Goal: Find specific page/section: Find specific page/section

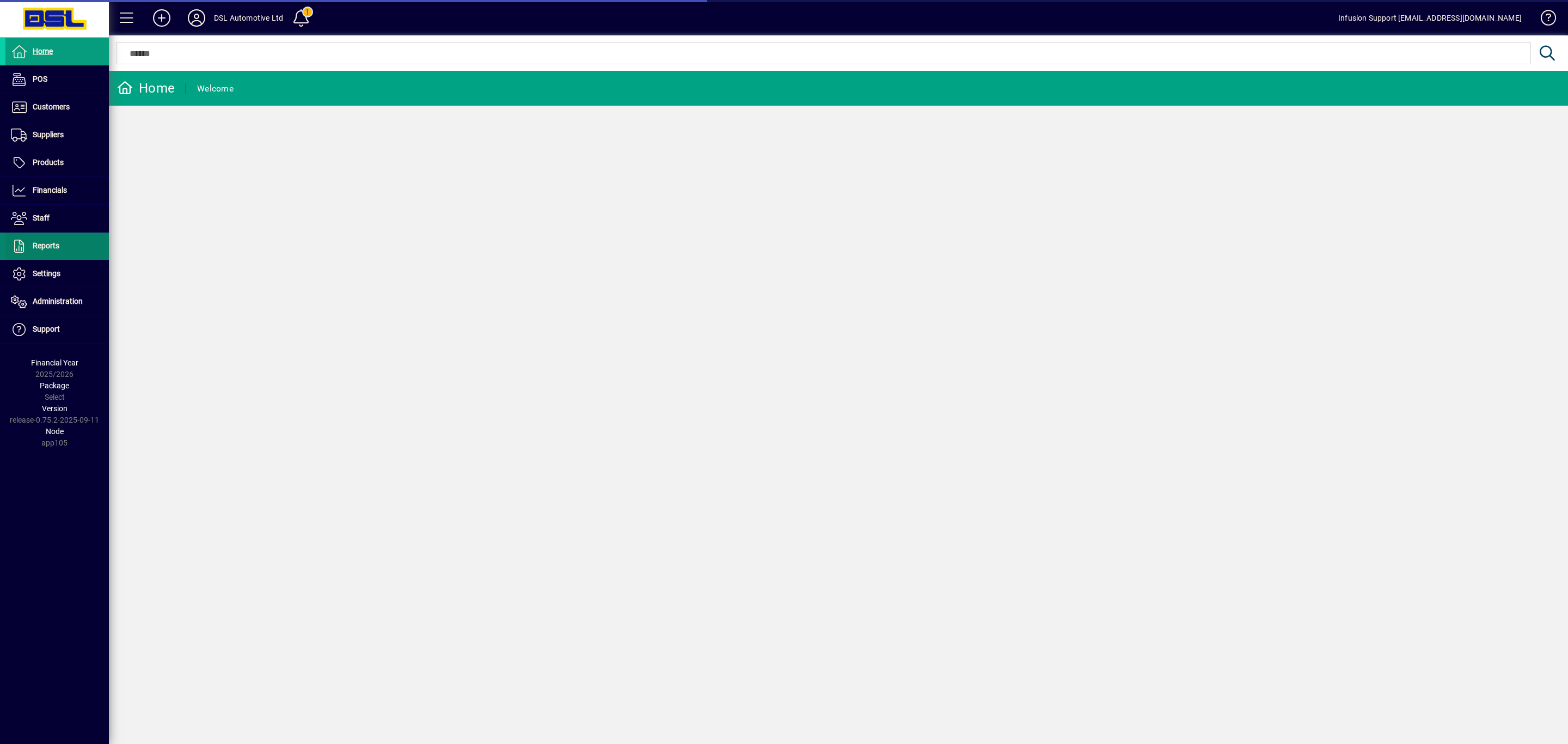
click at [56, 248] on span "Reports" at bounding box center [46, 245] width 27 height 9
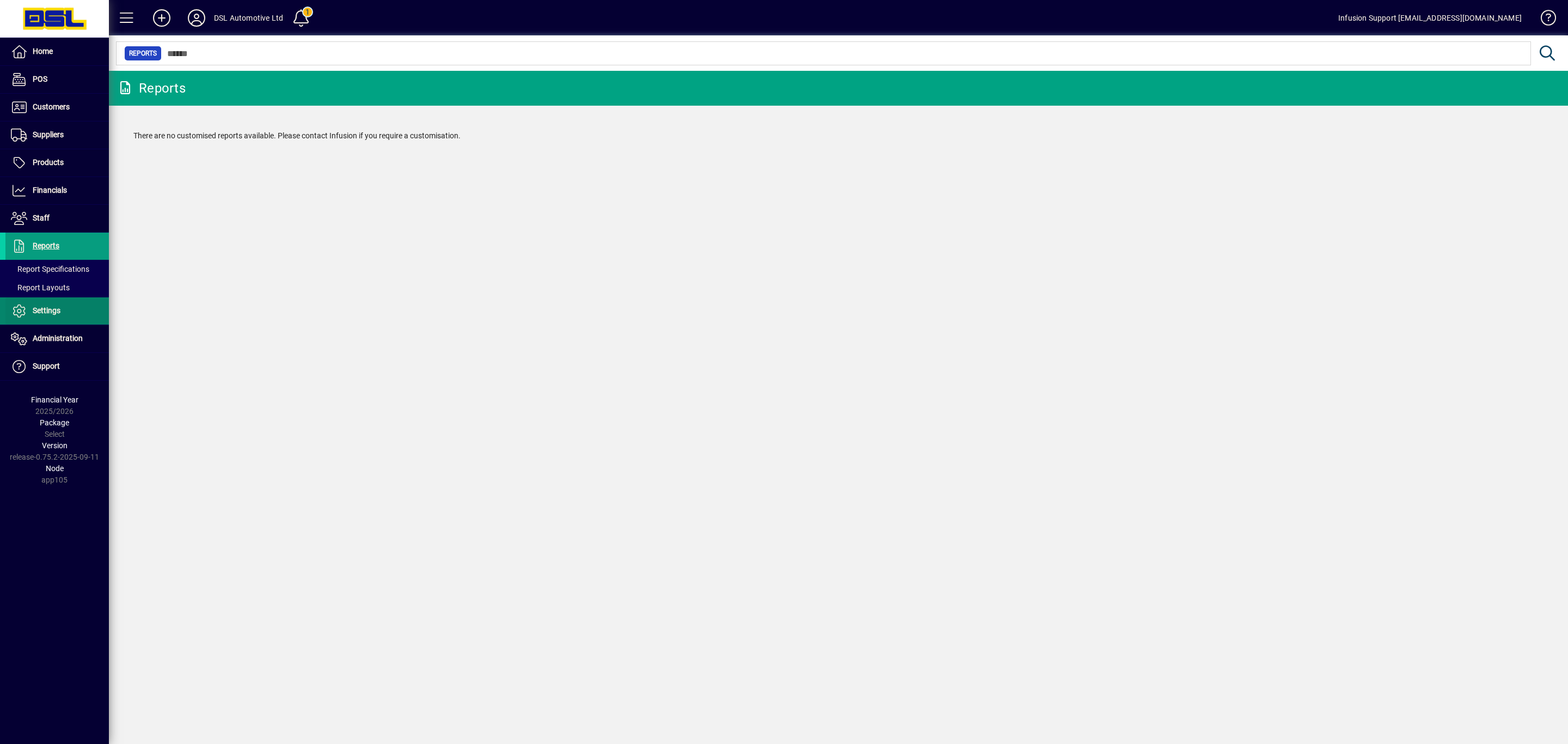
click at [53, 307] on span "Settings" at bounding box center [33, 311] width 55 height 13
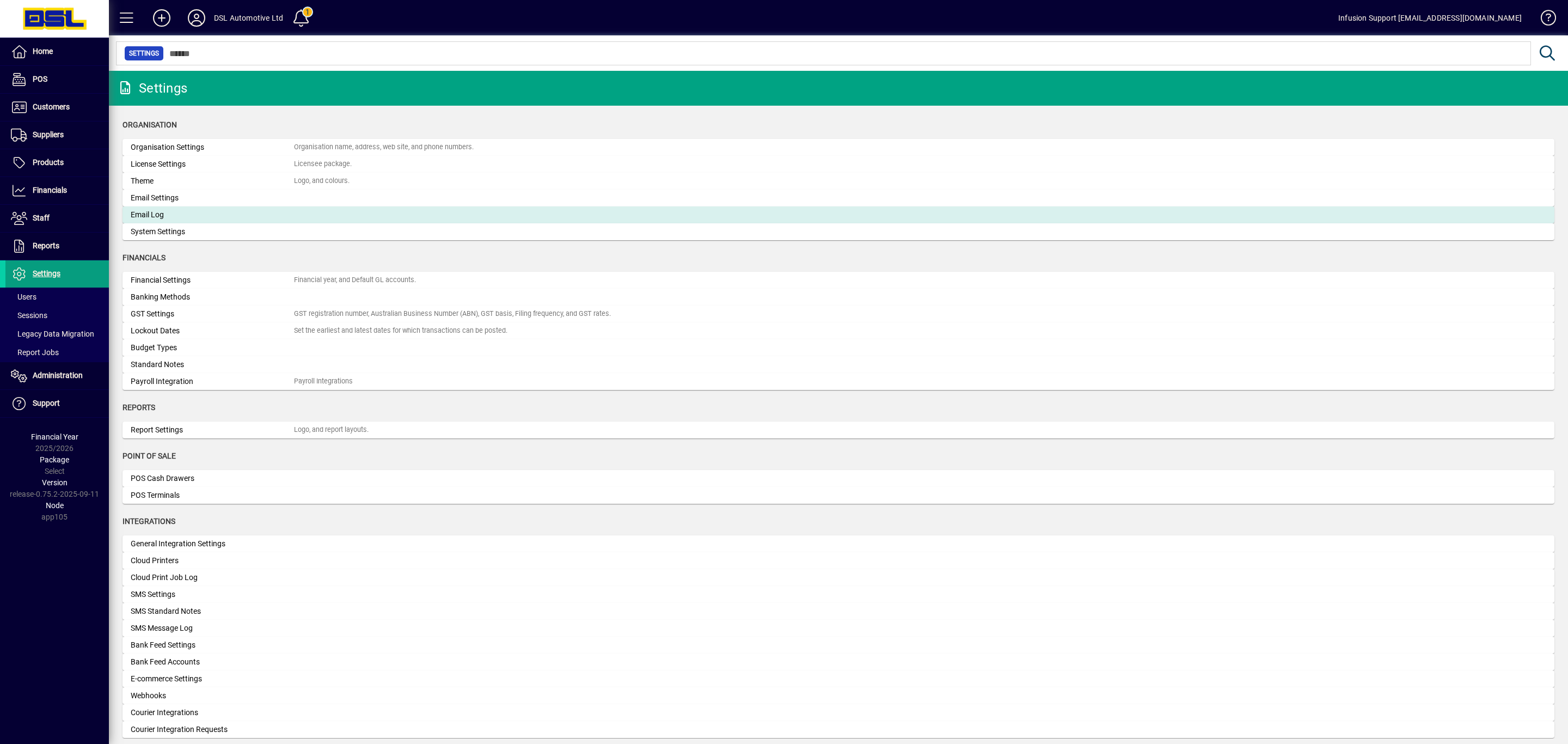
click at [178, 214] on div "Email Log" at bounding box center [212, 215] width 163 height 11
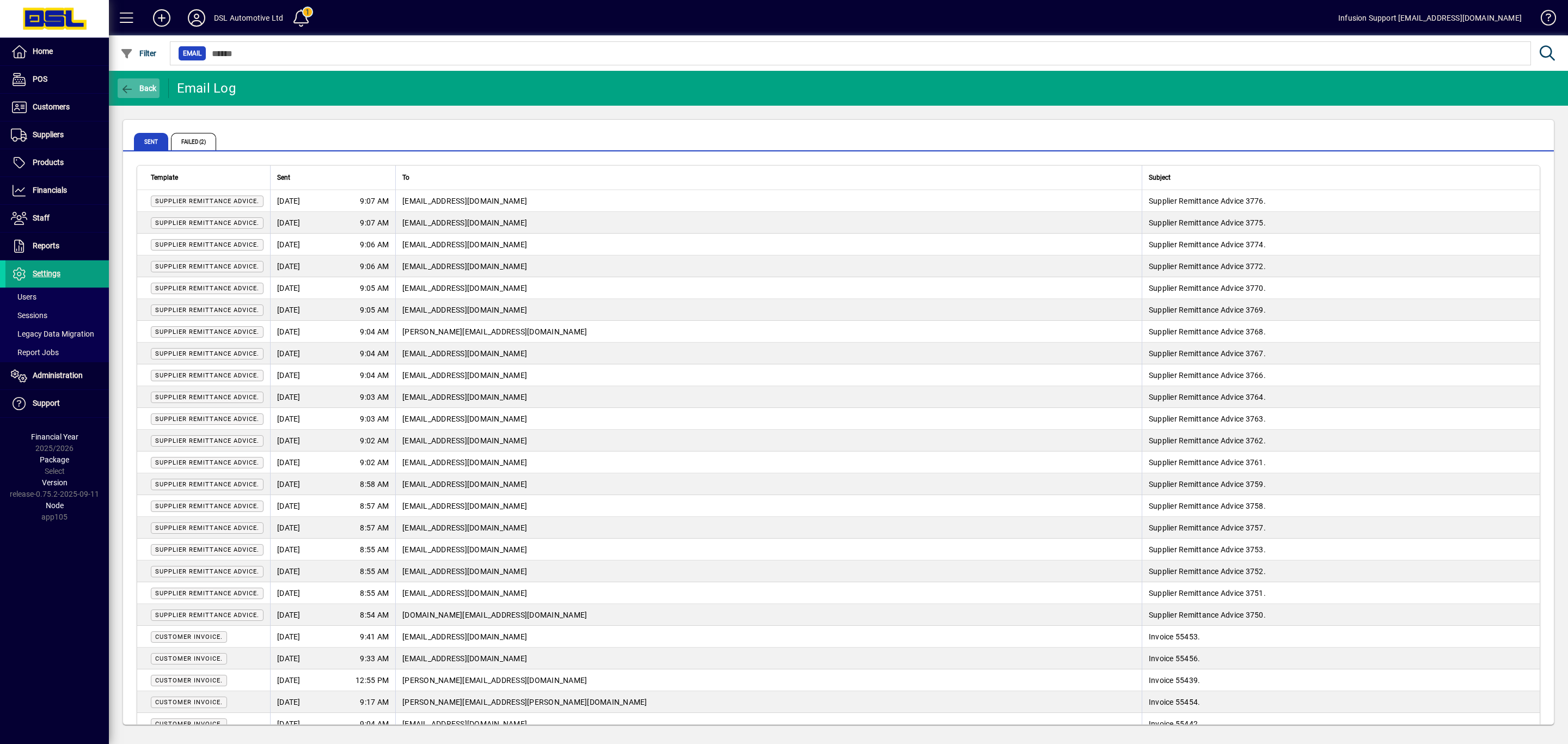
click at [155, 85] on span "Back" at bounding box center [138, 87] width 36 height 9
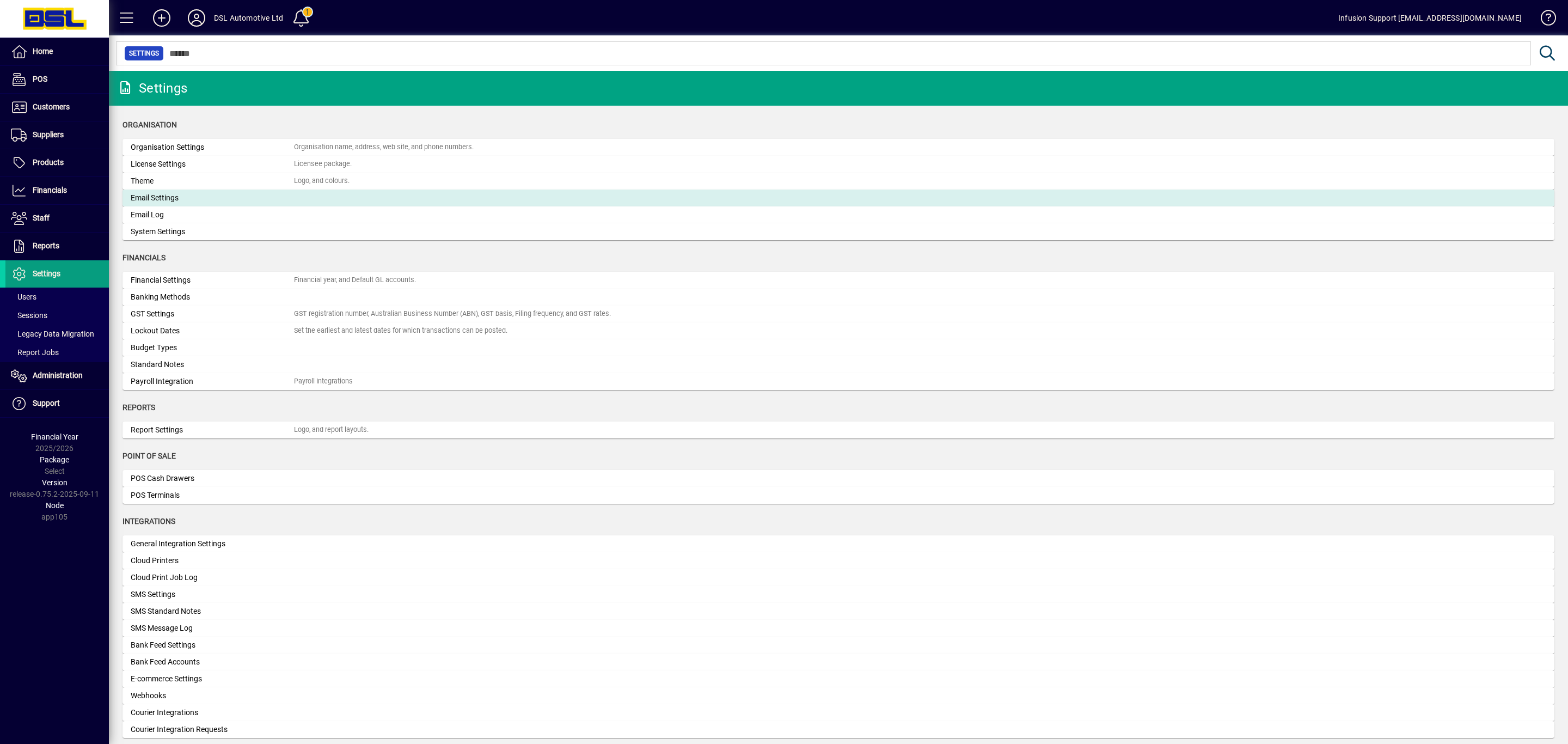
click at [174, 192] on div "Email Settings" at bounding box center [212, 198] width 163 height 11
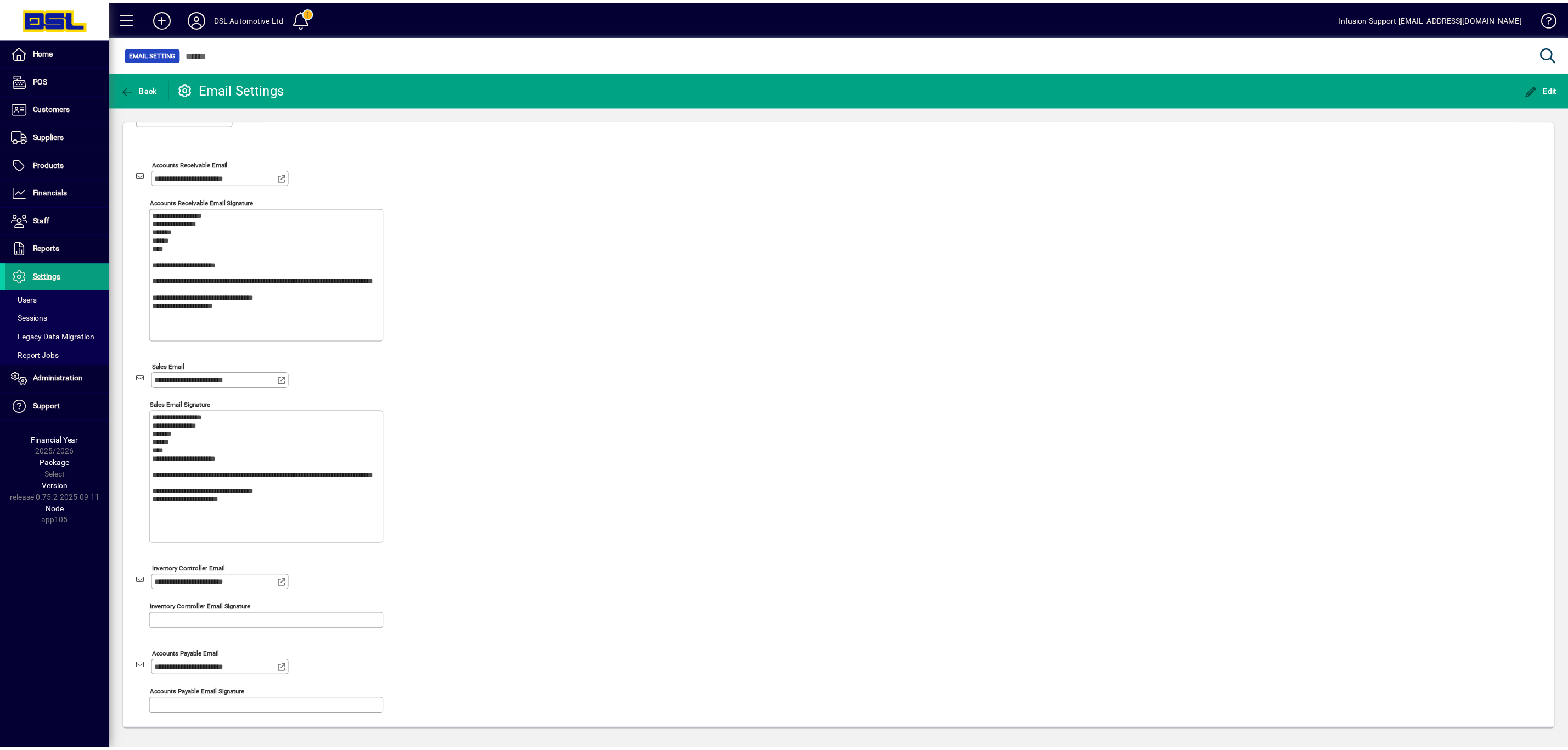
scroll to position [83, 0]
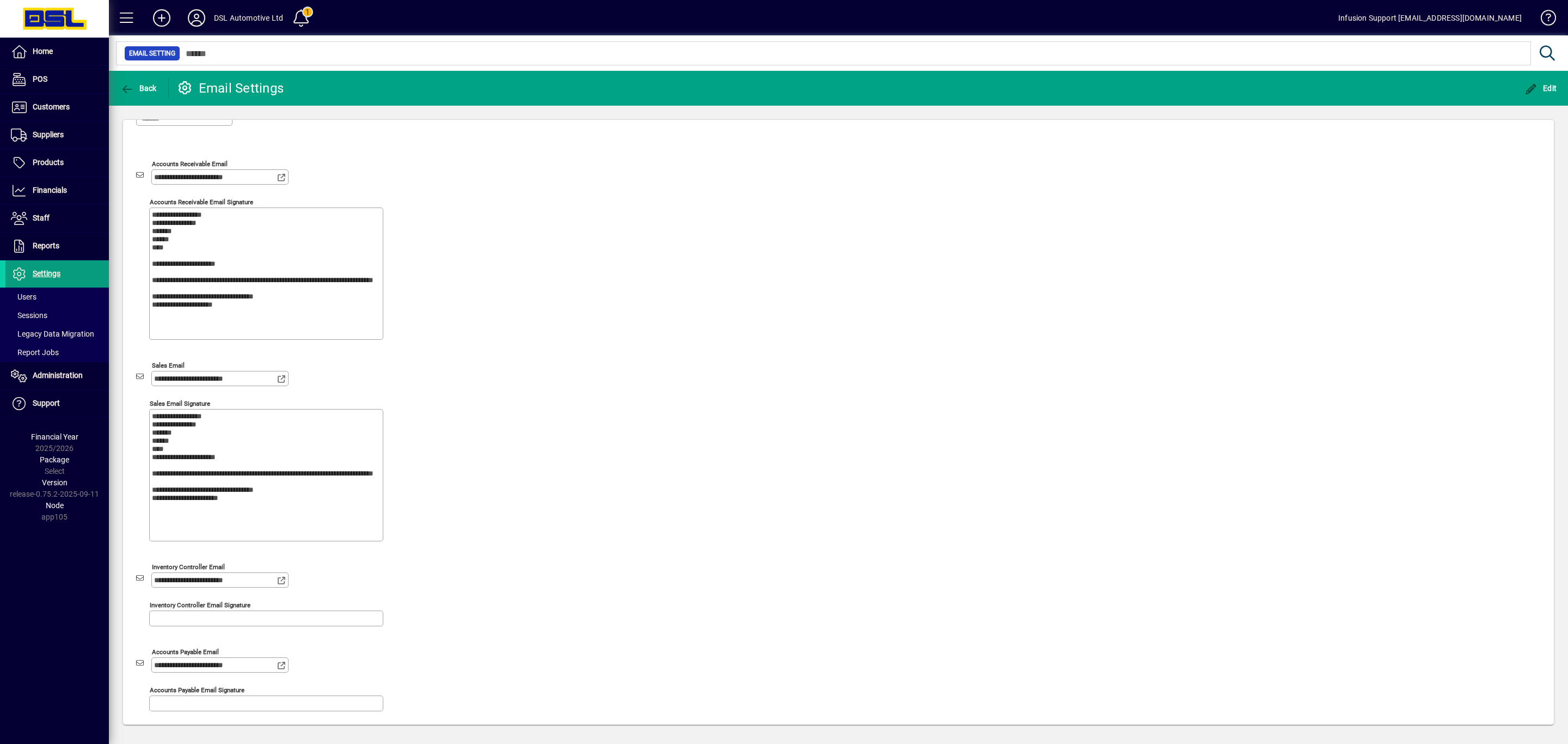
click at [191, 17] on icon at bounding box center [196, 18] width 22 height 17
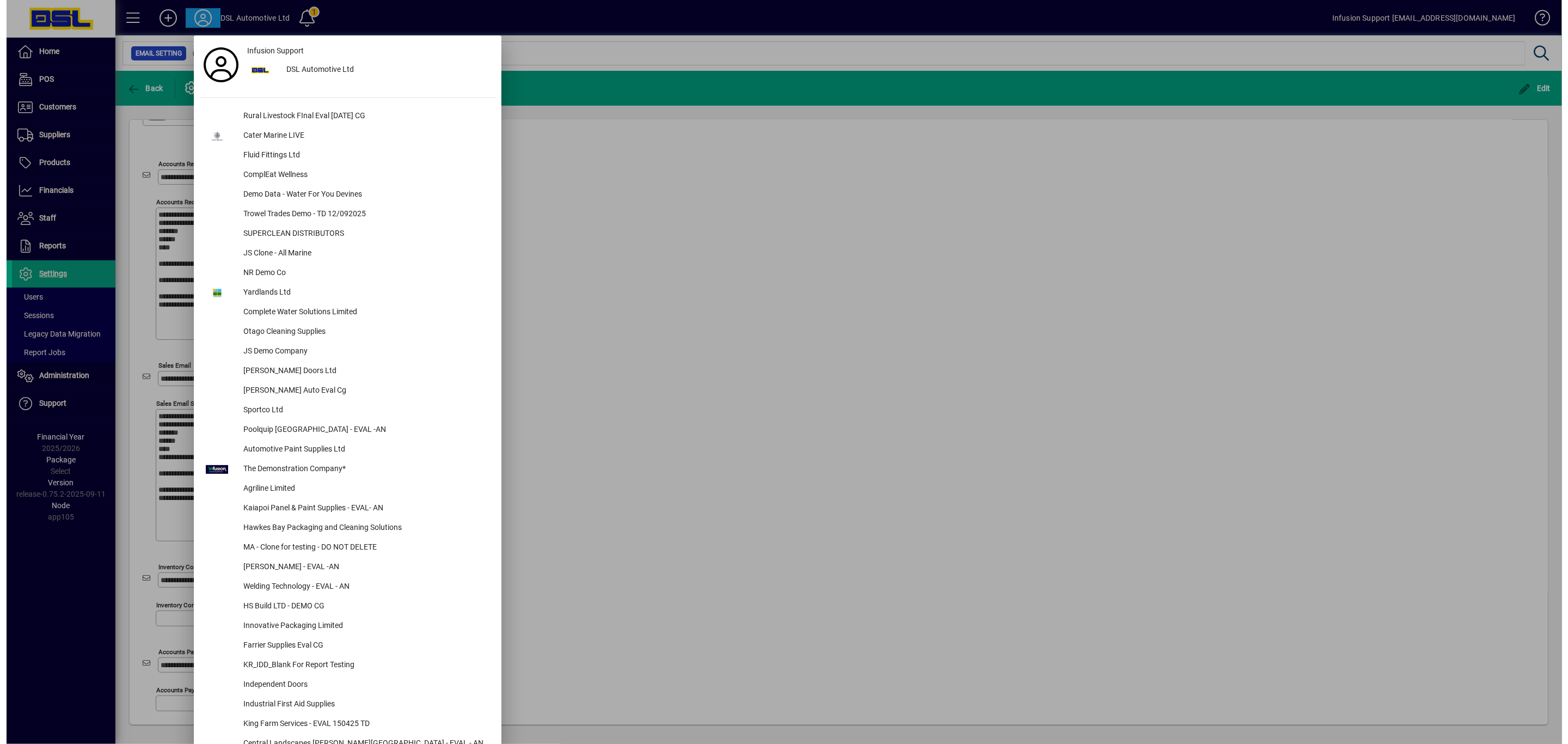
scroll to position [741, 0]
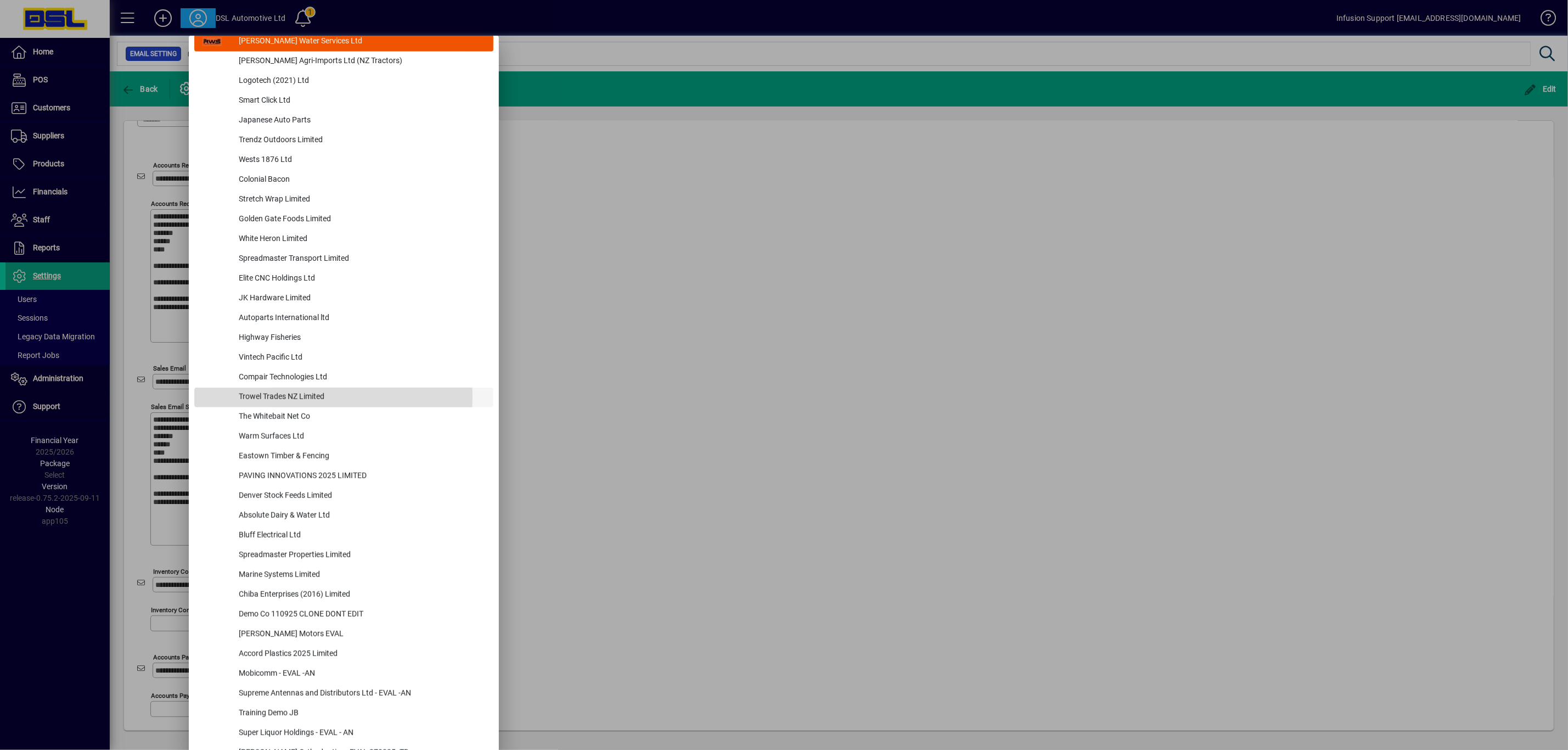
click at [302, 396] on div "Trowel Trades NZ Limited" at bounding box center [362, 396] width 264 height 20
